Goal: Find specific page/section: Find specific page/section

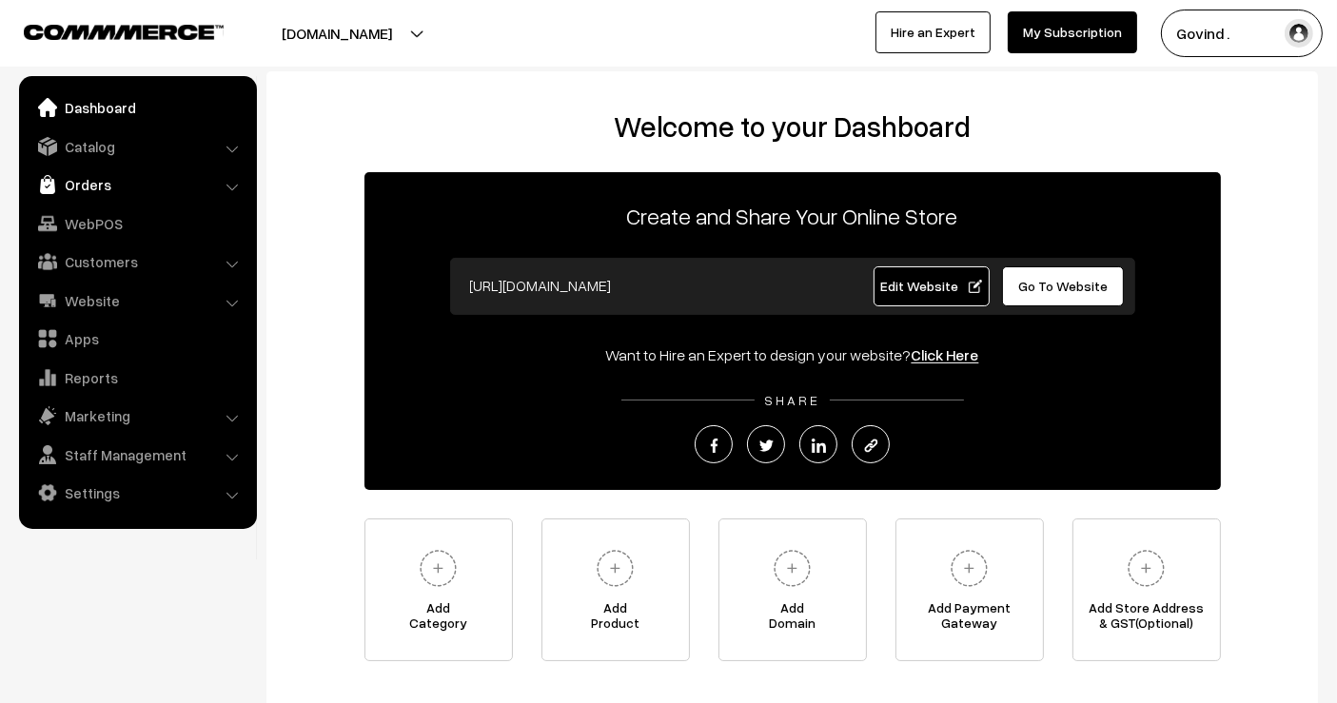
click at [106, 183] on link "Orders" at bounding box center [137, 184] width 226 height 34
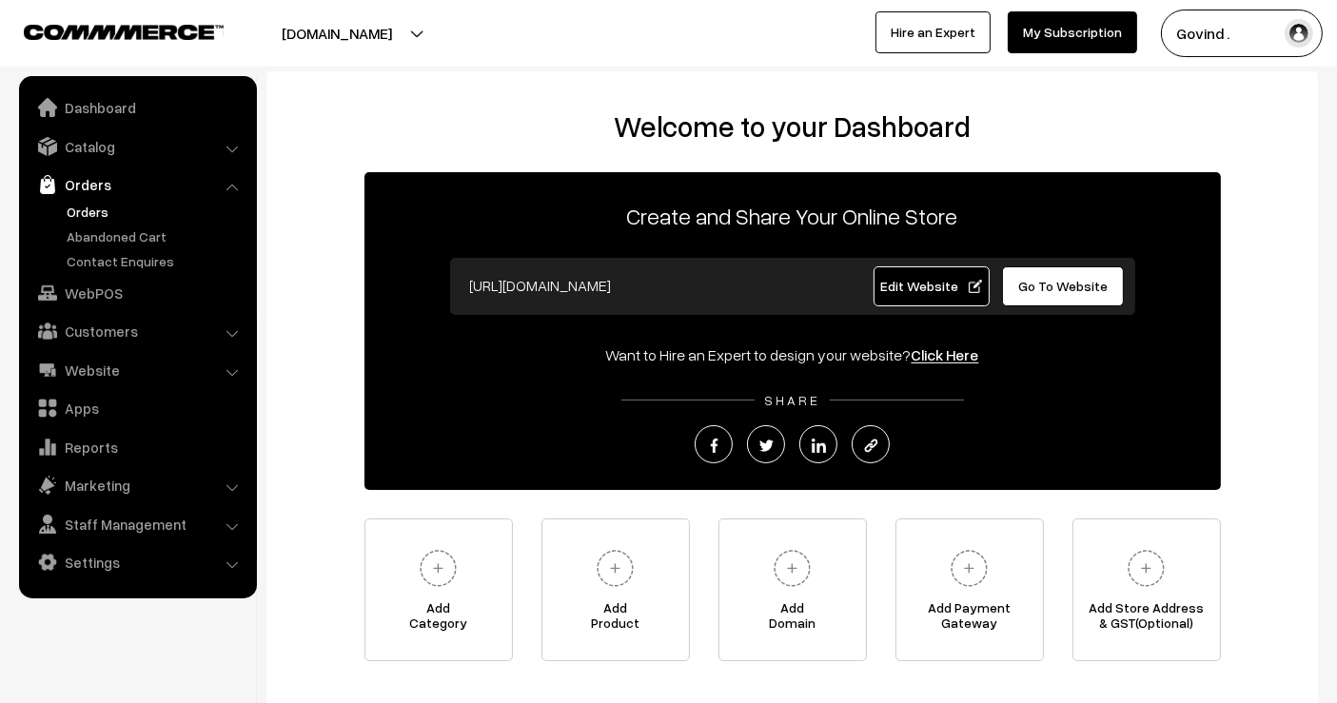
click at [90, 210] on link "Orders" at bounding box center [156, 212] width 188 height 20
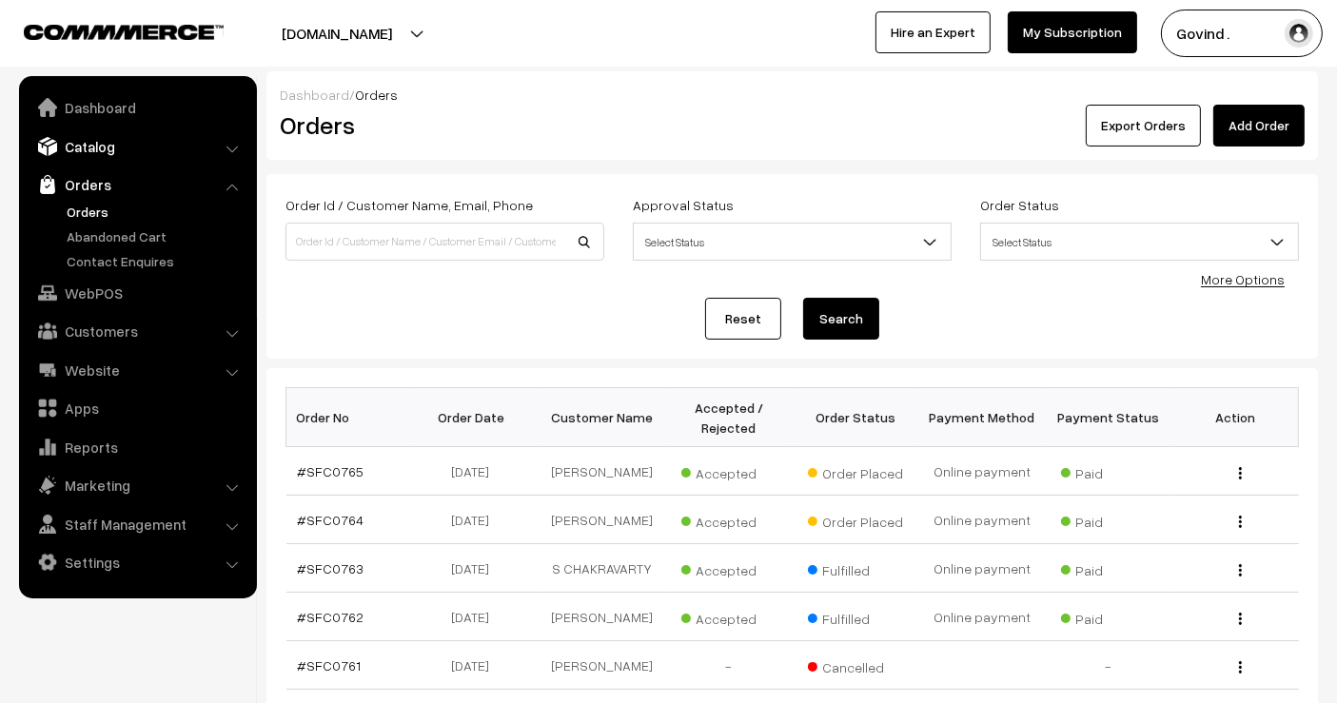
click at [101, 148] on link "Catalog" at bounding box center [137, 146] width 226 height 34
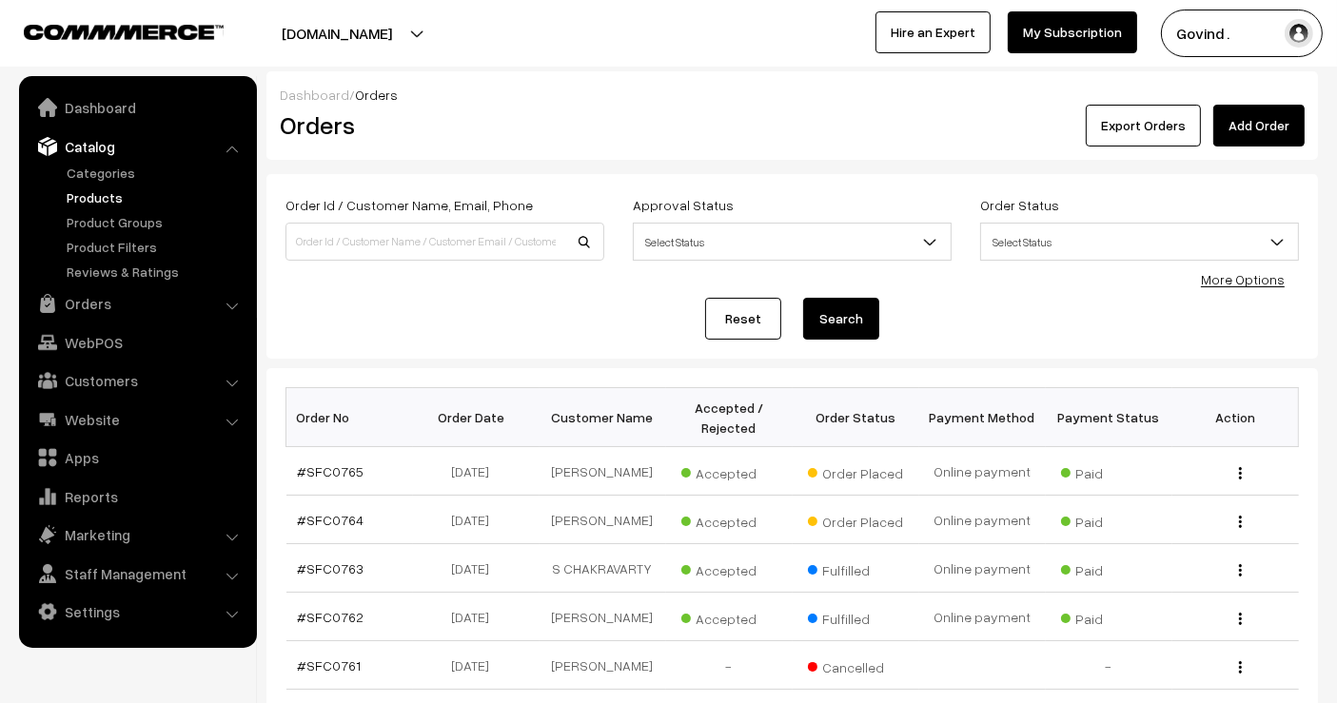
click at [97, 187] on link "Products" at bounding box center [156, 197] width 188 height 20
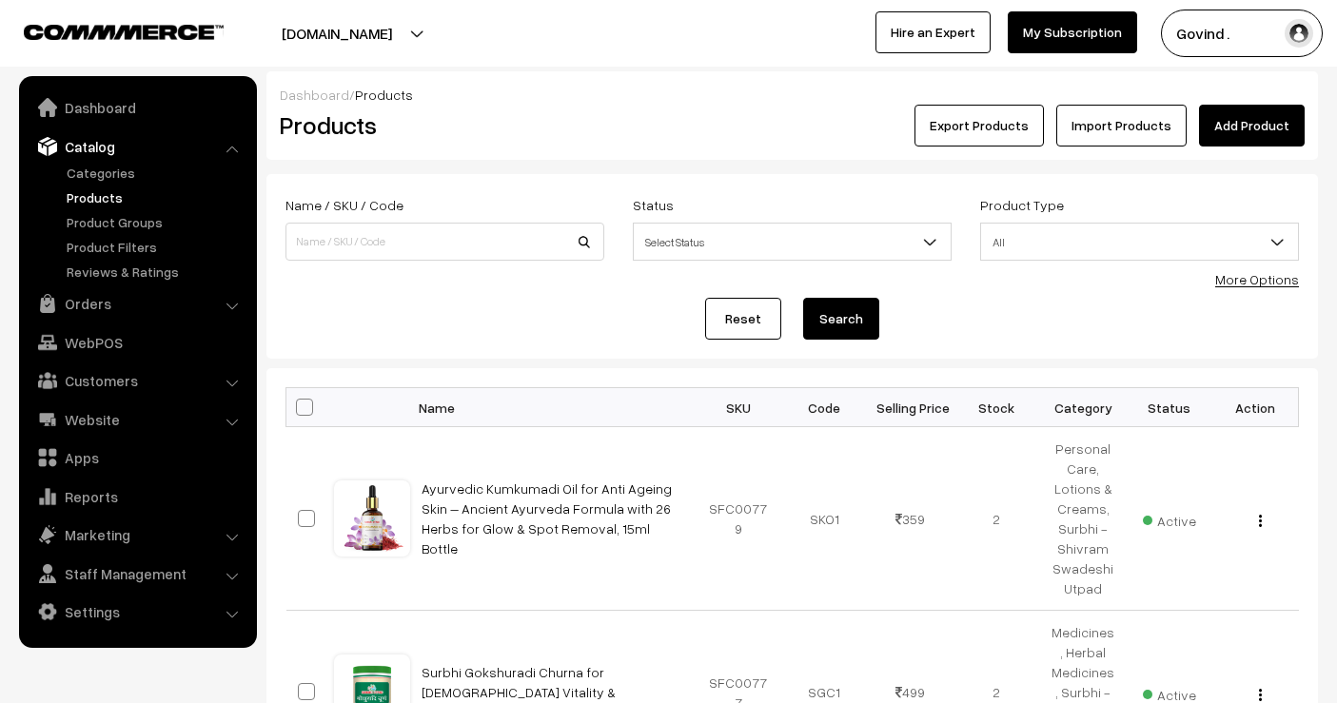
click at [469, 230] on input at bounding box center [444, 242] width 319 height 38
type input "diya"
click at [803, 298] on button "Search" at bounding box center [841, 319] width 76 height 42
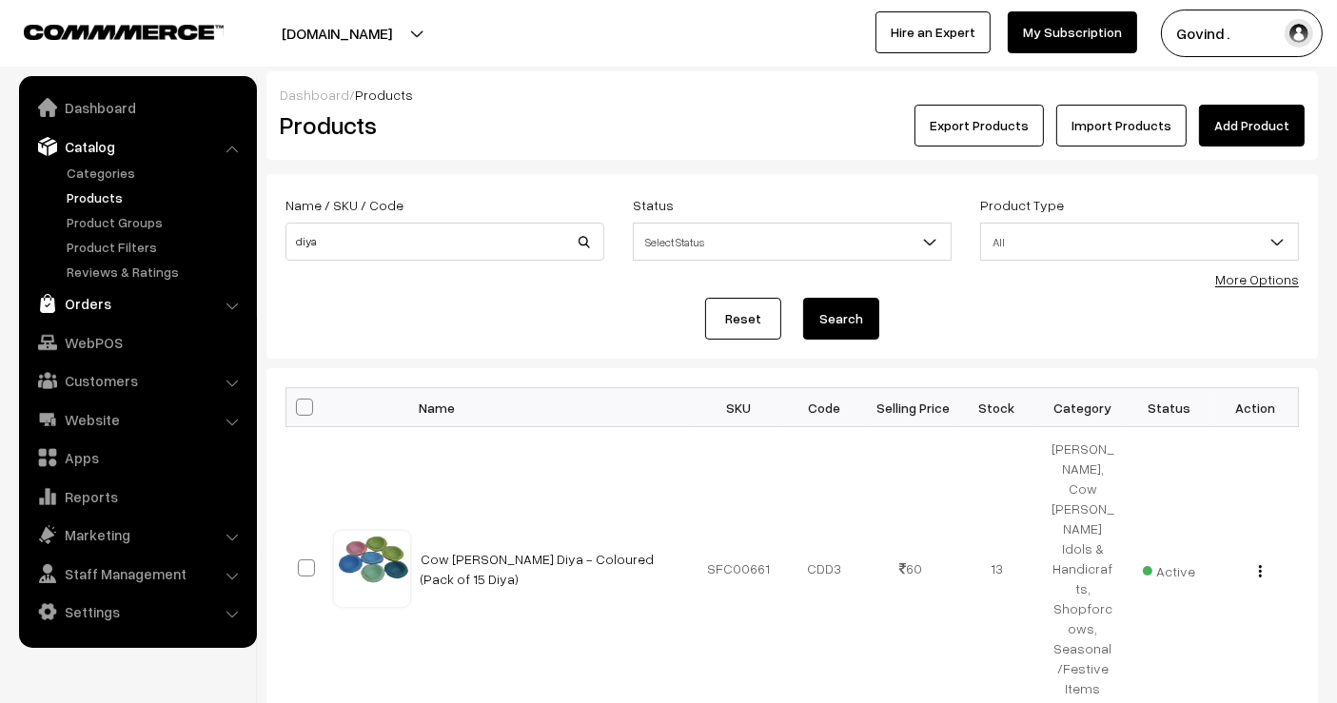
click at [112, 312] on link "Orders" at bounding box center [137, 303] width 226 height 34
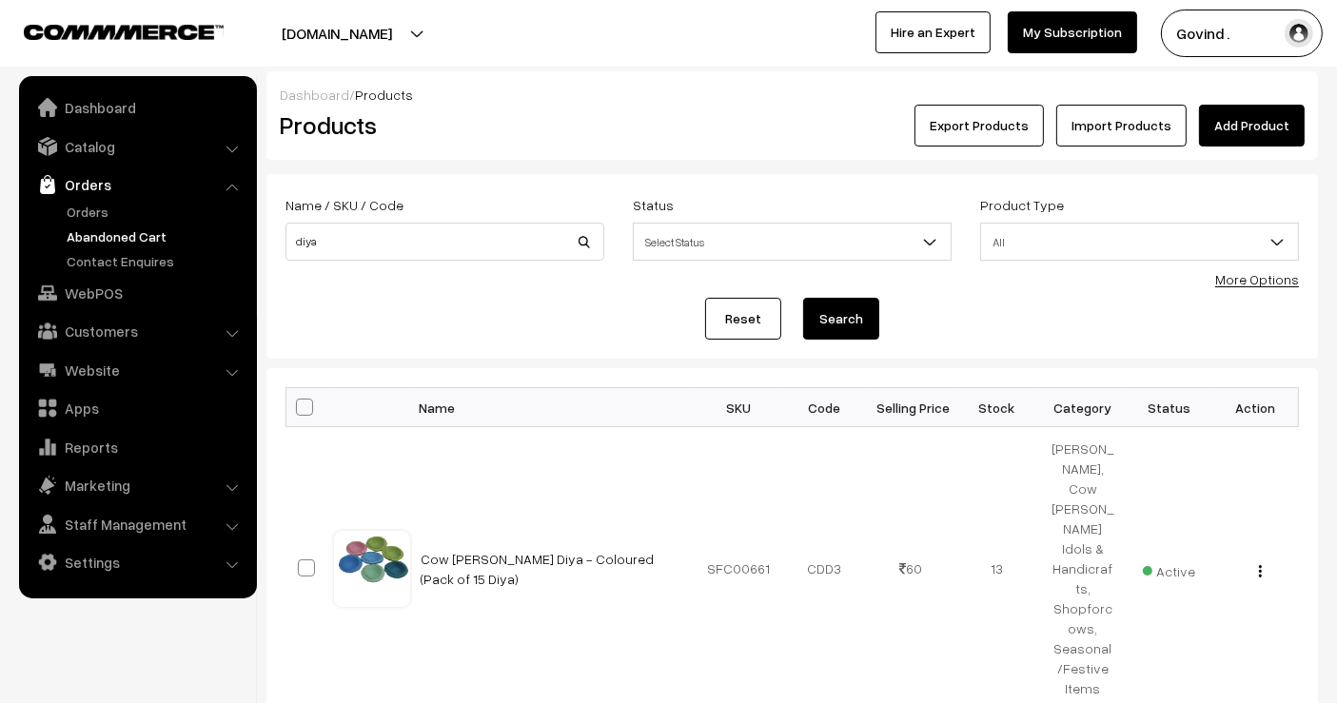
click at [108, 233] on link "Abandoned Cart" at bounding box center [156, 236] width 188 height 20
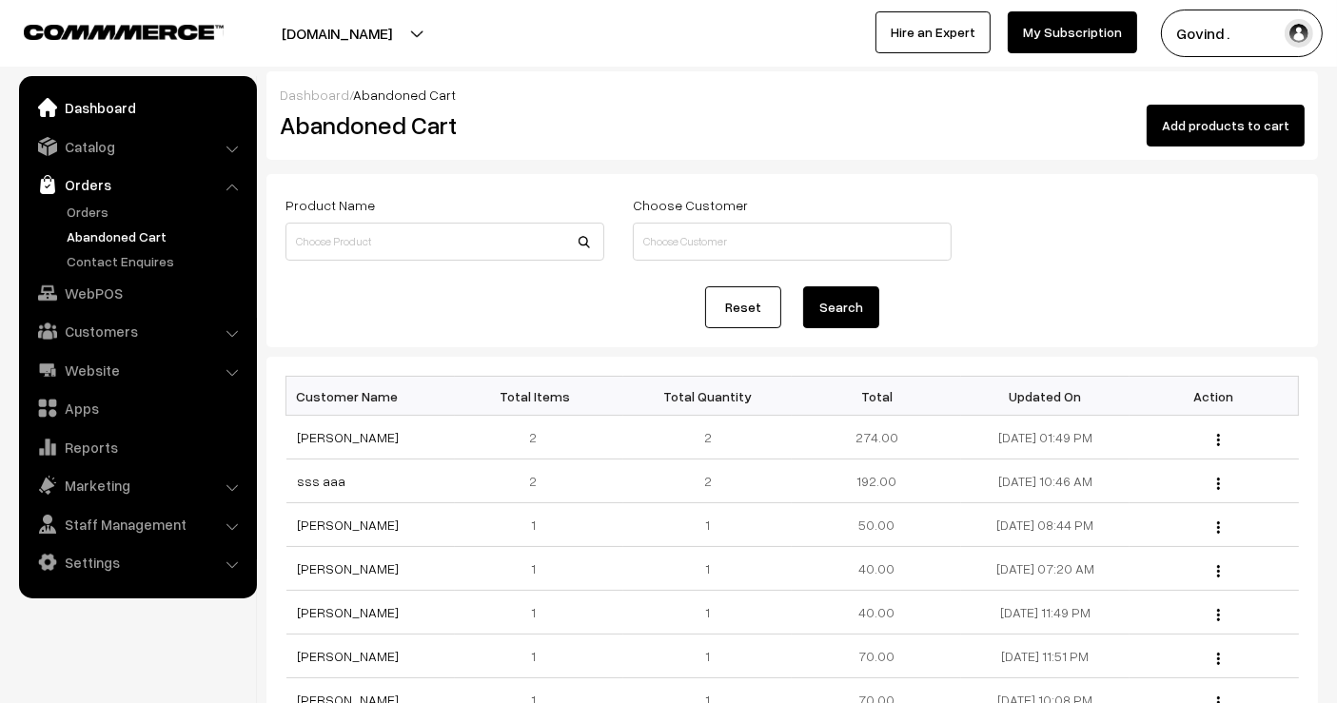
click at [75, 97] on link "Dashboard" at bounding box center [137, 107] width 226 height 34
